Goal: Check status: Check status

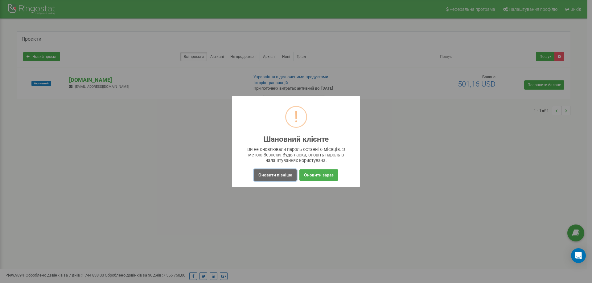
click at [276, 174] on button "Оновити пізніше" at bounding box center [275, 175] width 43 height 11
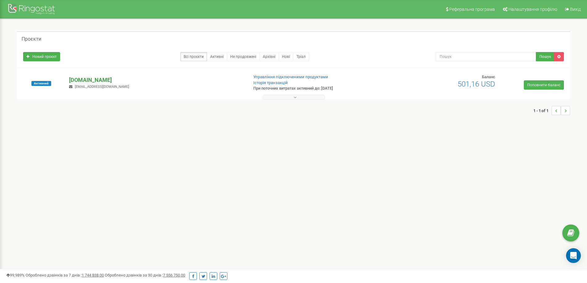
click at [90, 81] on p "[DOMAIN_NAME]" at bounding box center [156, 80] width 174 height 8
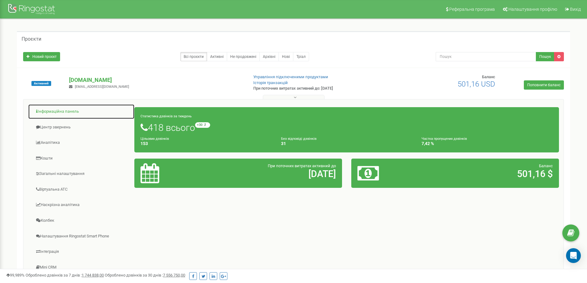
click at [52, 111] on link "Інформаційна панель" at bounding box center [81, 111] width 107 height 15
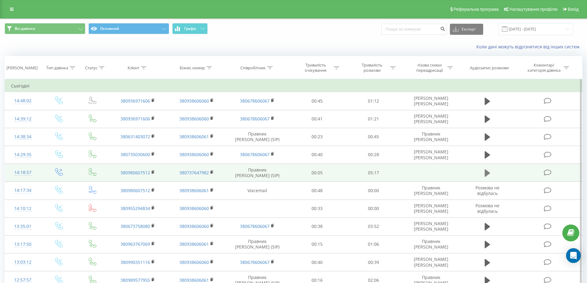
click at [487, 171] on icon at bounding box center [488, 172] width 6 height 7
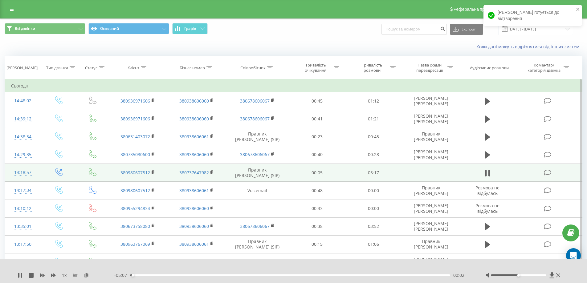
drag, startPoint x: 516, startPoint y: 276, endPoint x: 521, endPoint y: 276, distance: 4.9
click at [521, 276] on div at bounding box center [518, 276] width 55 height 2
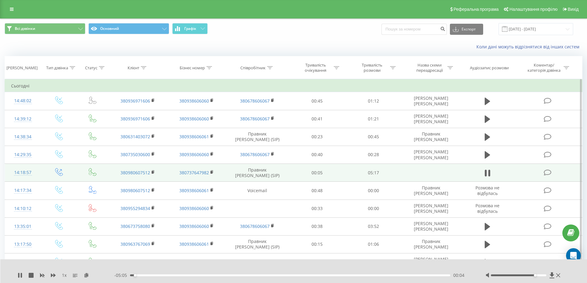
drag, startPoint x: 518, startPoint y: 275, endPoint x: 534, endPoint y: 276, distance: 16.1
click at [534, 276] on div at bounding box center [518, 276] width 55 height 2
drag, startPoint x: 536, startPoint y: 276, endPoint x: 546, endPoint y: 276, distance: 10.8
click at [546, 276] on div "Accessibility label" at bounding box center [546, 275] width 2 height 2
click at [552, 274] on icon at bounding box center [552, 275] width 5 height 6
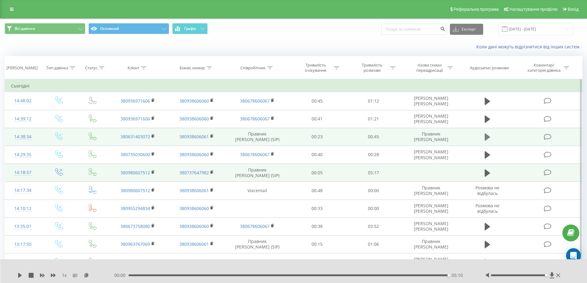
click at [487, 140] on icon at bounding box center [488, 137] width 6 height 9
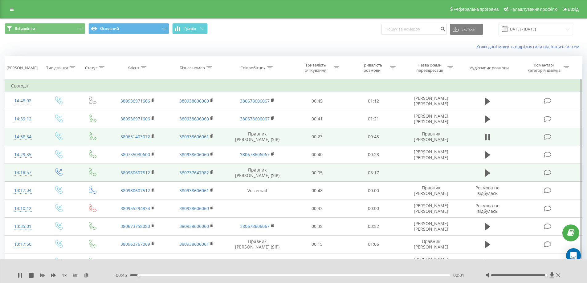
click at [162, 275] on div "00:01" at bounding box center [290, 276] width 321 height 2
click at [488, 137] on icon at bounding box center [488, 137] width 6 height 9
